Goal: Task Accomplishment & Management: Use online tool/utility

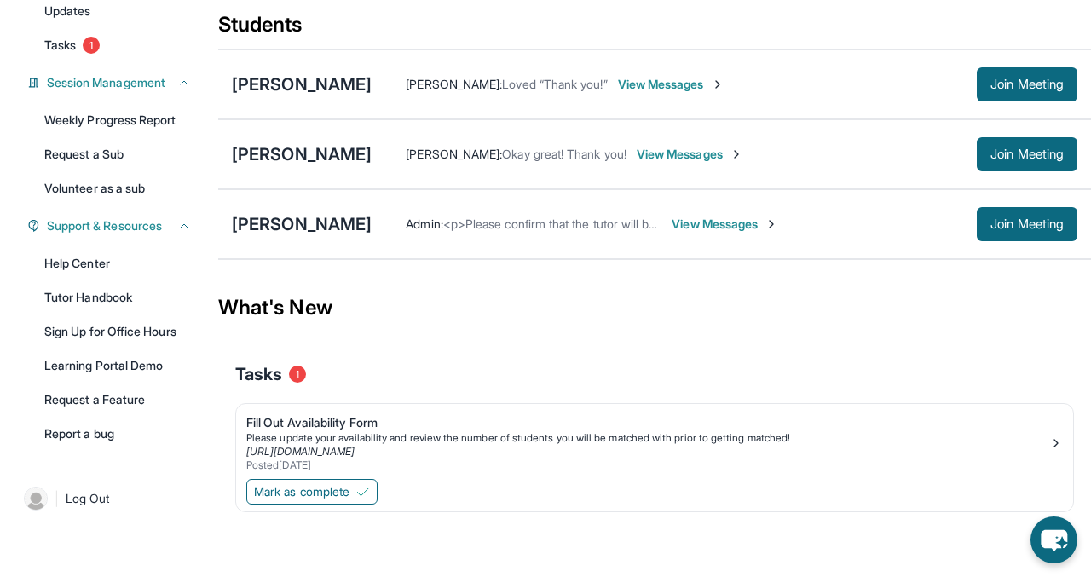
scroll to position [156, 0]
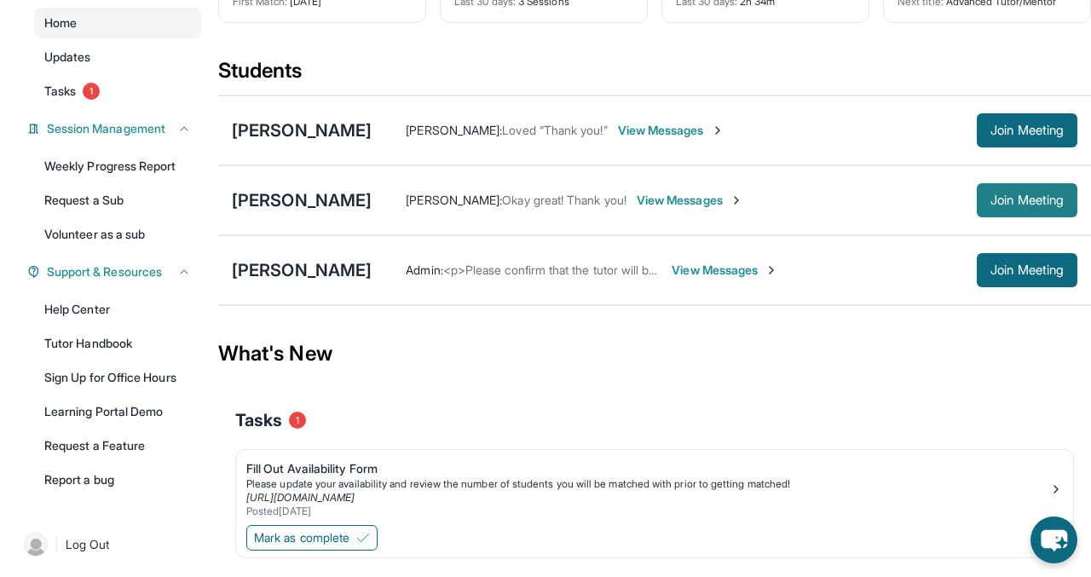
click at [1005, 190] on button "Join Meeting" at bounding box center [1027, 200] width 101 height 34
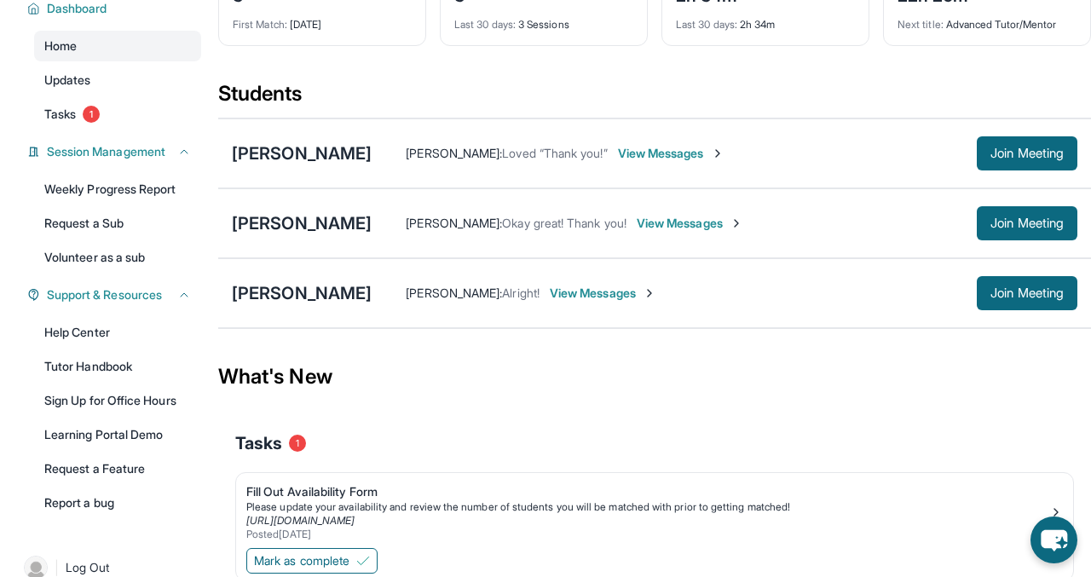
scroll to position [202, 0]
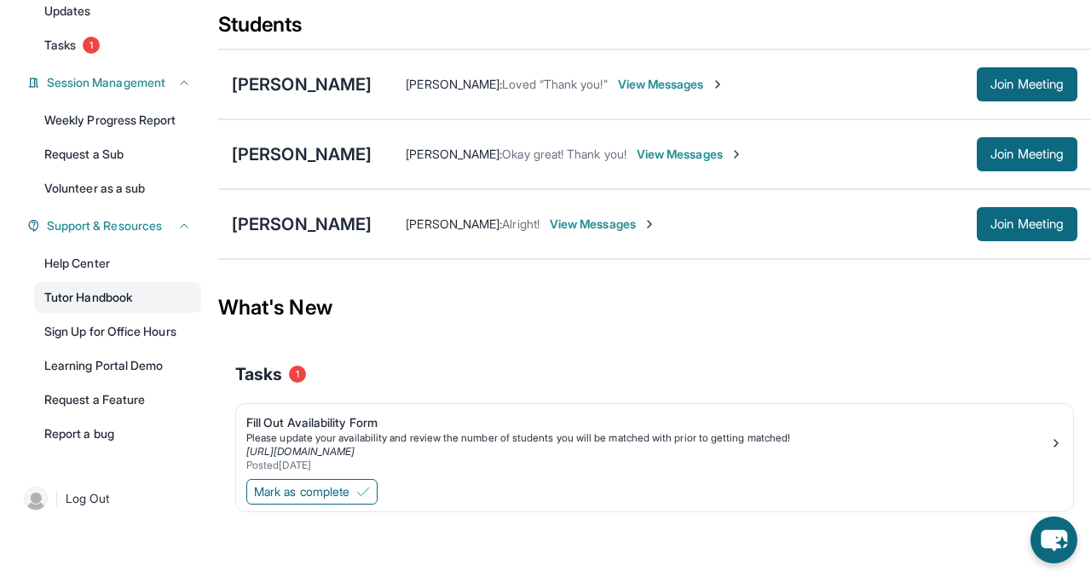
click at [124, 302] on link "Tutor Handbook" at bounding box center [117, 297] width 167 height 31
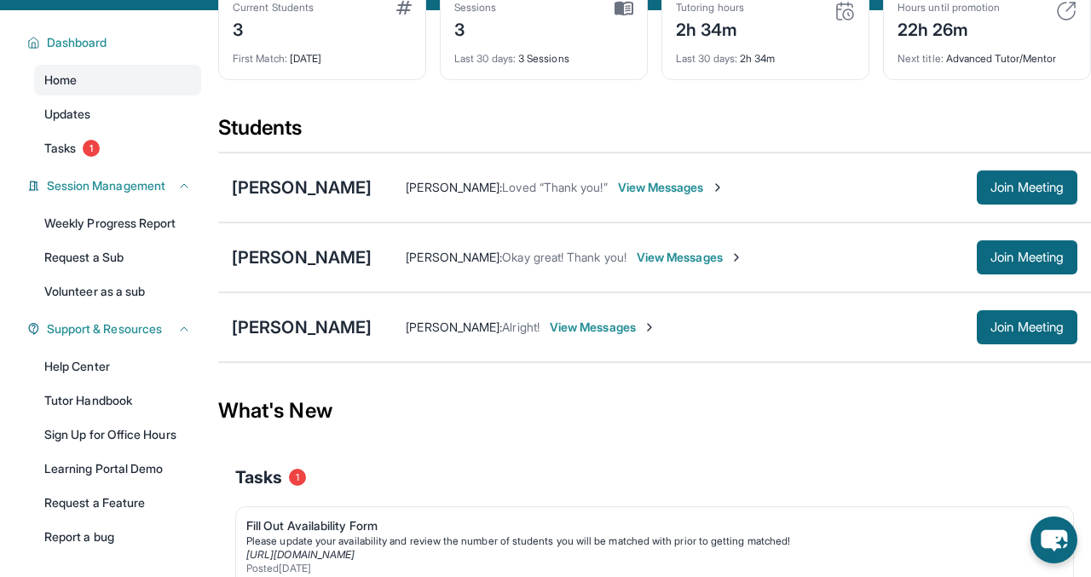
scroll to position [109, 0]
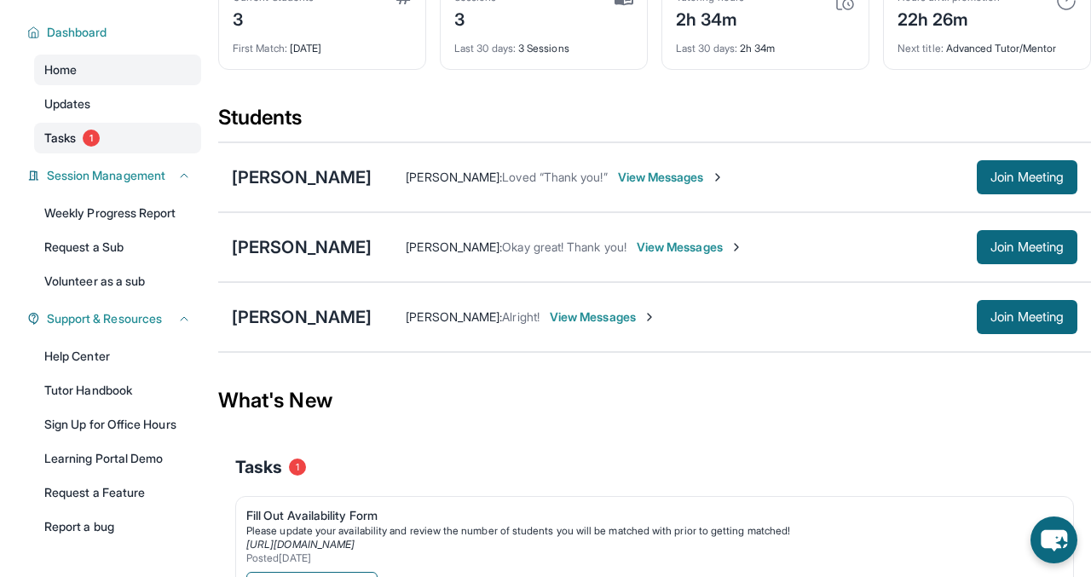
click at [91, 151] on link "Tasks 1" at bounding box center [117, 138] width 167 height 31
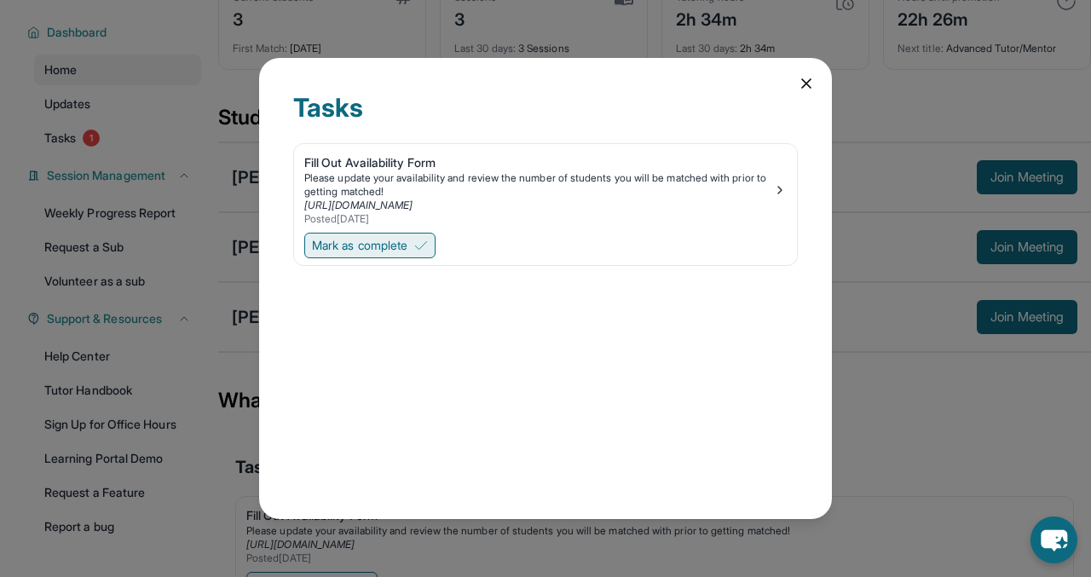
click at [414, 244] on button "Mark as complete" at bounding box center [369, 246] width 131 height 26
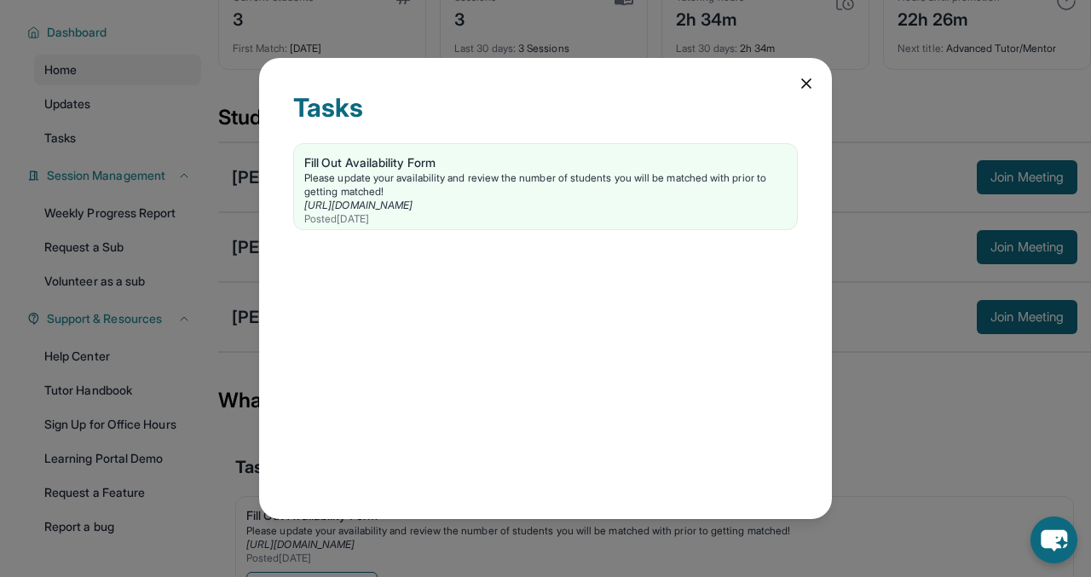
click at [790, 87] on div "Tasks Fill Out Availability Form Please update your availability and review the…" at bounding box center [545, 289] width 573 height 462
click at [804, 84] on icon at bounding box center [806, 83] width 17 height 17
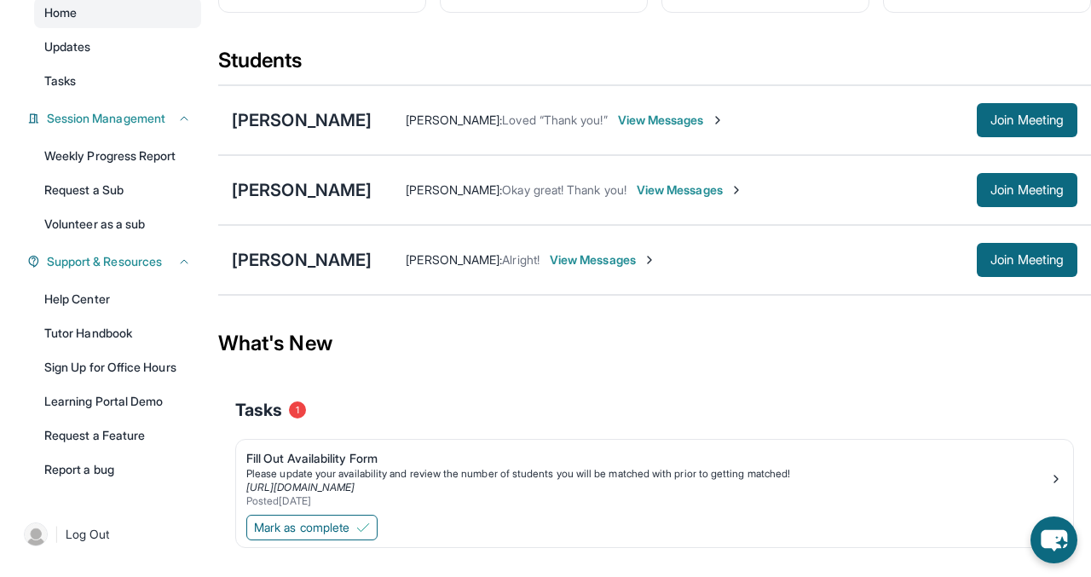
scroll to position [176, 0]
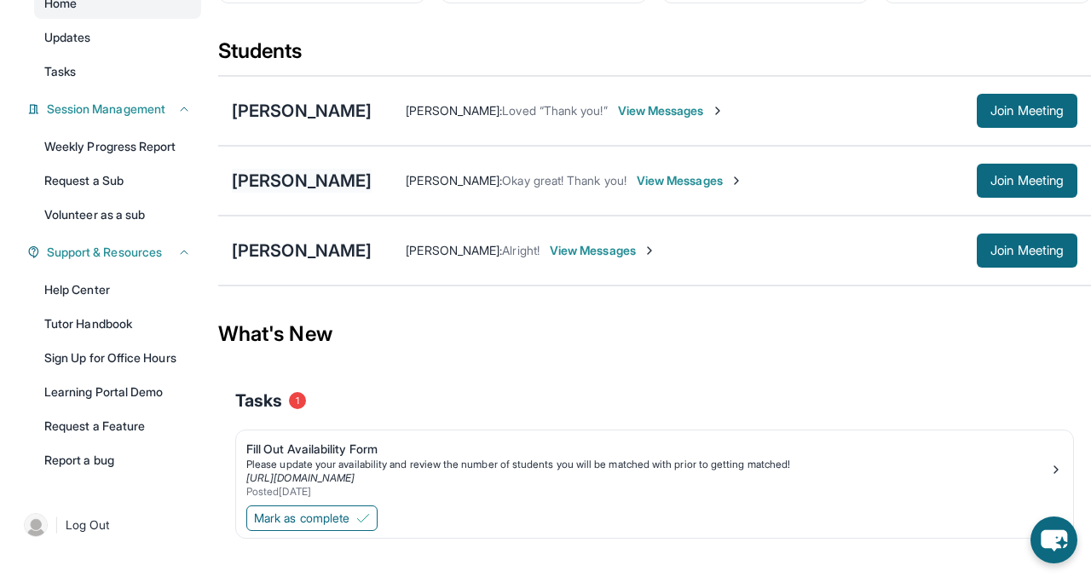
click at [296, 185] on div "[PERSON_NAME]" at bounding box center [302, 181] width 140 height 24
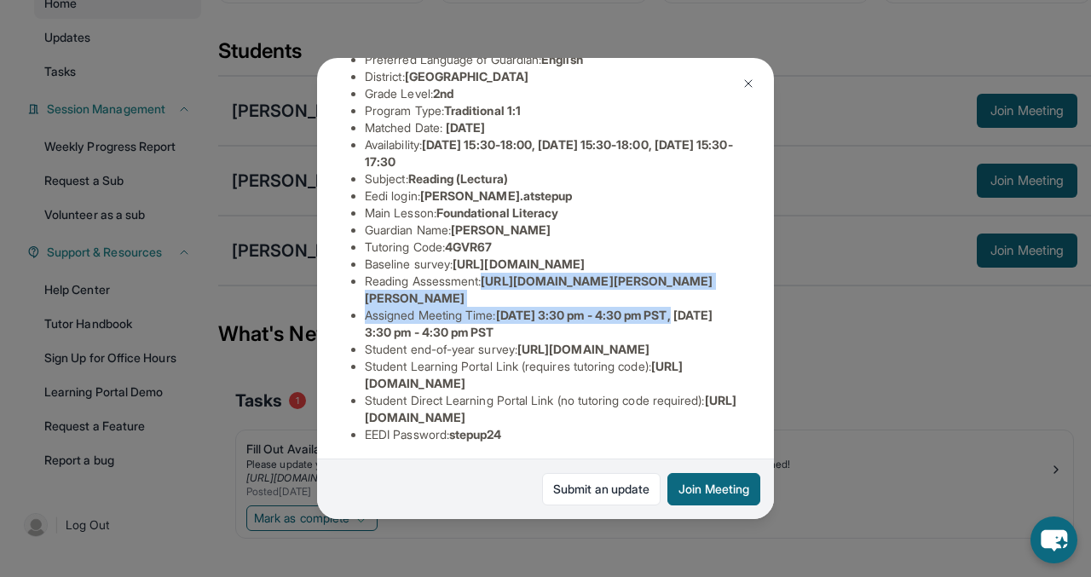
scroll to position [165, 200]
drag, startPoint x: 491, startPoint y: 333, endPoint x: 565, endPoint y: 351, distance: 76.3
click at [565, 351] on div "[PERSON_NAME] Guardian: [PERSON_NAME] Student Information [URL][DOMAIN_NAME] Pr…" at bounding box center [545, 289] width 457 height 462
copy span "[URL][DOMAIN_NAME][PERSON_NAME][PERSON_NAME]"
click at [755, 85] on img at bounding box center [749, 84] width 14 height 14
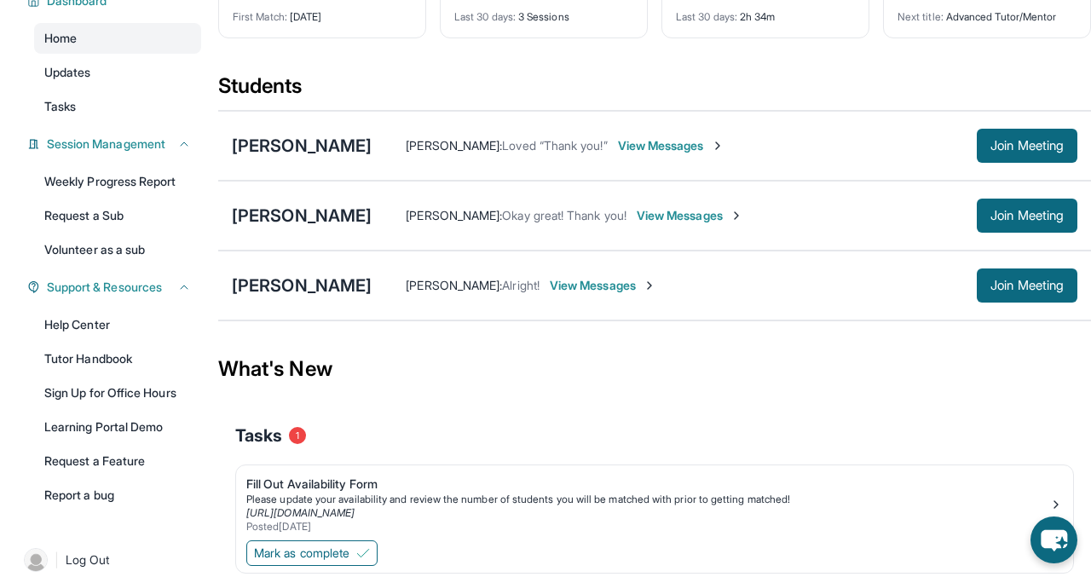
scroll to position [112, 0]
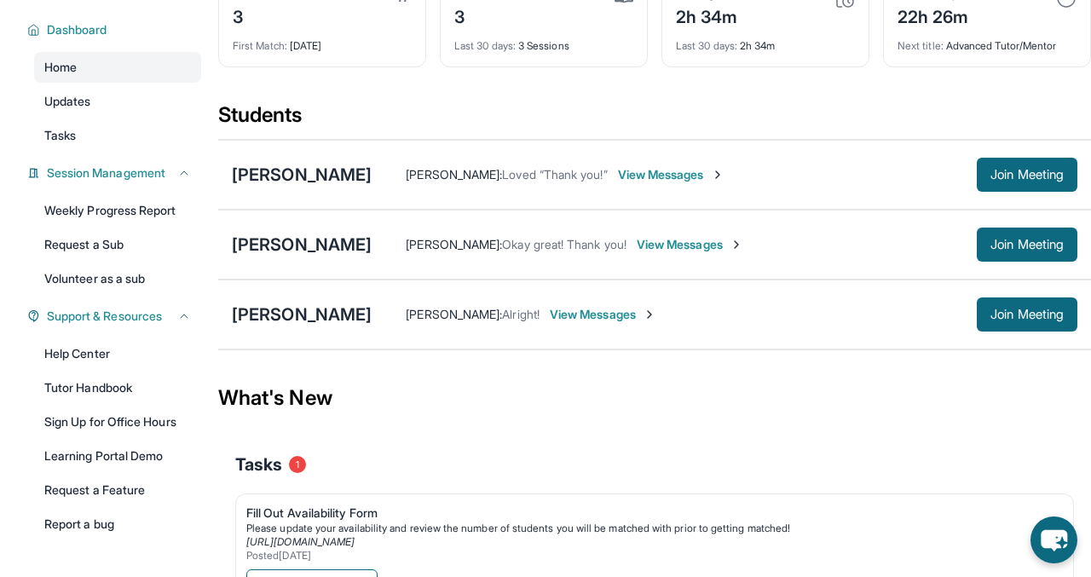
click at [1028, 262] on div "[PERSON_NAME] [PERSON_NAME] : Okay great! Thank you! View Messages Join Meeting" at bounding box center [654, 245] width 873 height 70
click at [1027, 242] on span "Join Meeting" at bounding box center [1027, 245] width 73 height 10
click at [318, 176] on div "[PERSON_NAME]" at bounding box center [302, 175] width 140 height 24
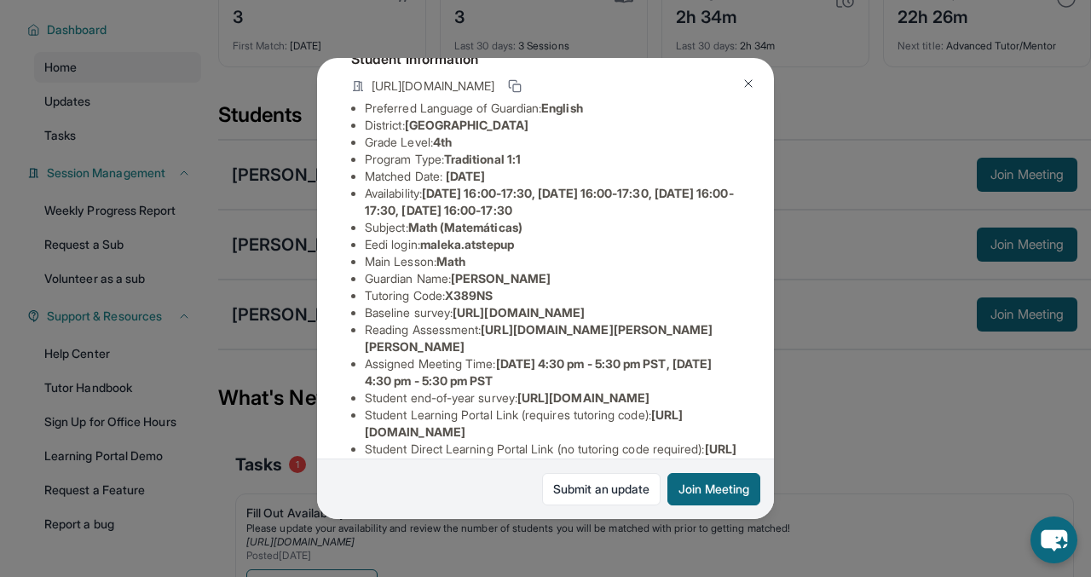
scroll to position [0, 0]
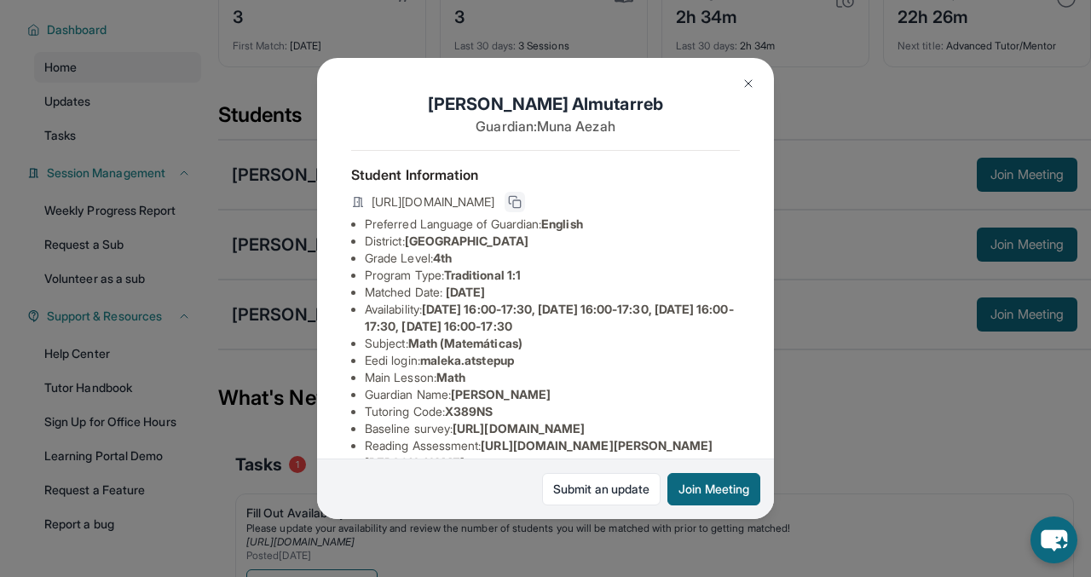
click at [518, 197] on icon at bounding box center [514, 200] width 8 height 8
click at [522, 201] on icon at bounding box center [515, 202] width 14 height 14
click at [756, 83] on button at bounding box center [749, 84] width 34 height 34
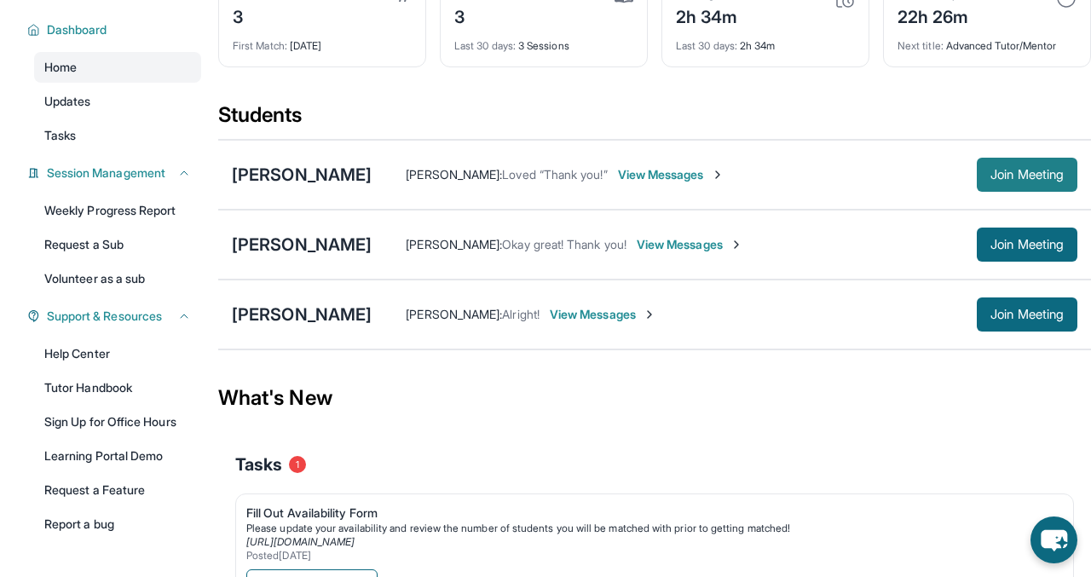
click at [1033, 165] on button "Join Meeting" at bounding box center [1027, 175] width 101 height 34
click at [344, 247] on div "[PERSON_NAME]" at bounding box center [302, 245] width 140 height 24
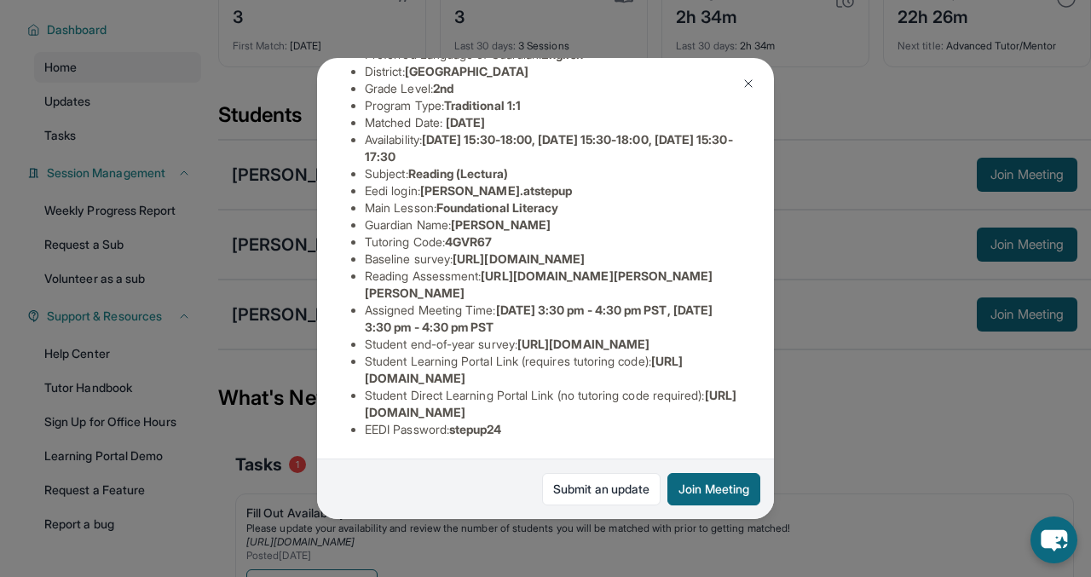
scroll to position [289, 0]
click at [750, 79] on img at bounding box center [749, 84] width 14 height 14
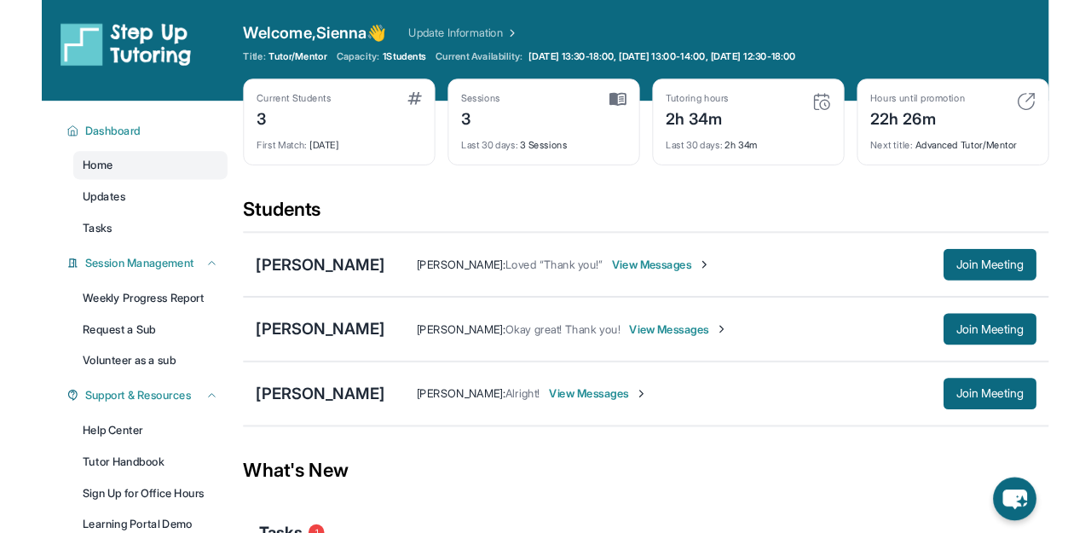
scroll to position [59, 0]
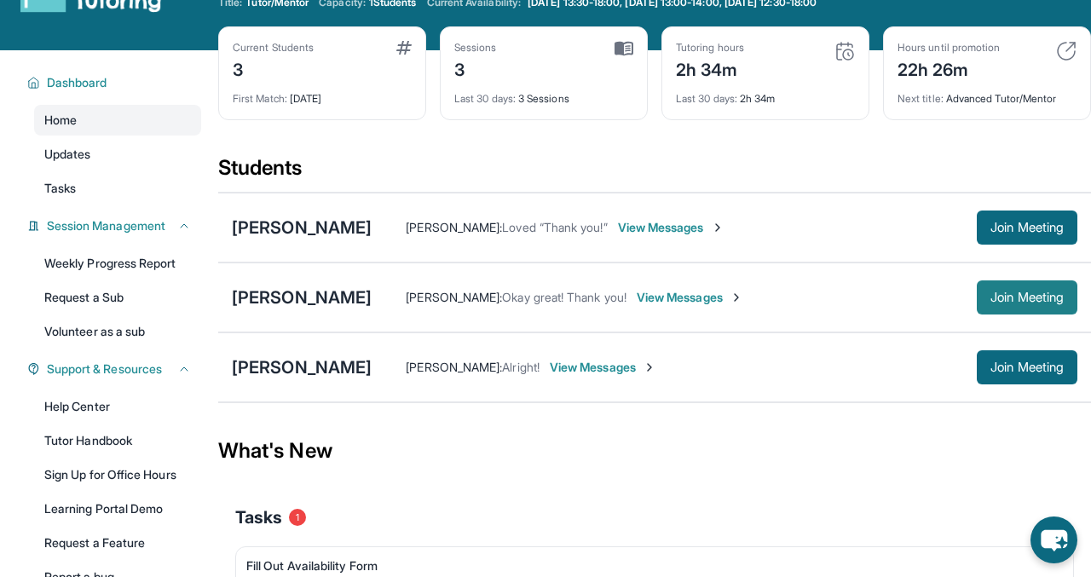
click at [1040, 297] on span "Join Meeting" at bounding box center [1027, 297] width 73 height 10
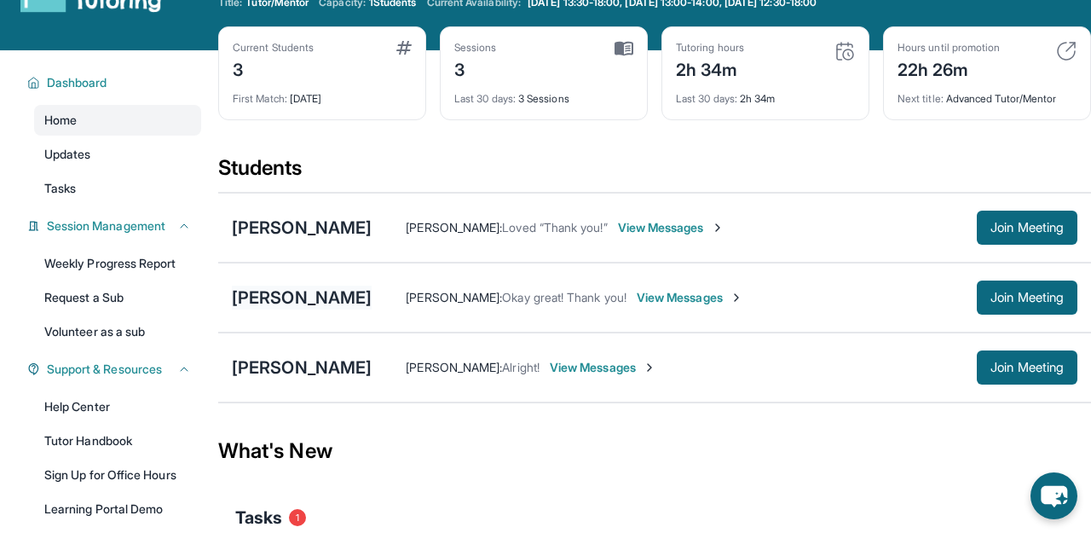
click at [322, 298] on div "[PERSON_NAME]" at bounding box center [302, 298] width 140 height 24
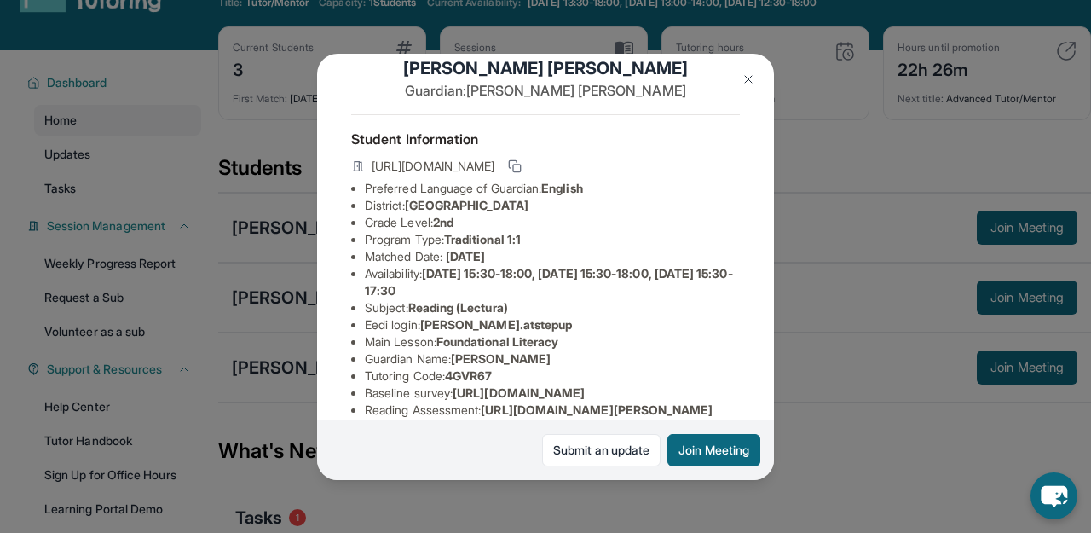
scroll to position [0, 0]
